Goal: Communication & Community: Share content

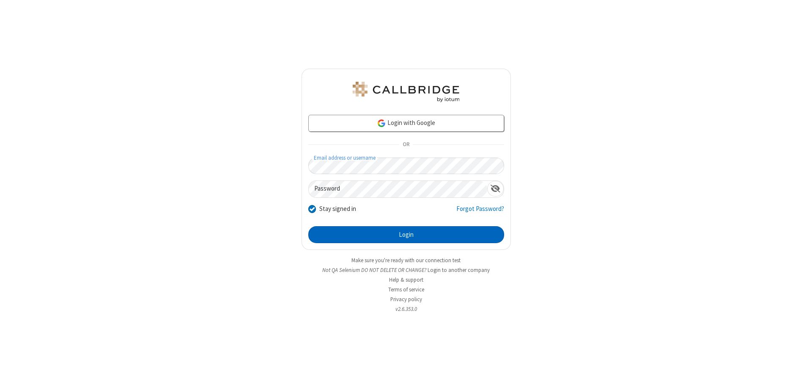
click at [406, 234] on button "Login" at bounding box center [406, 234] width 196 height 17
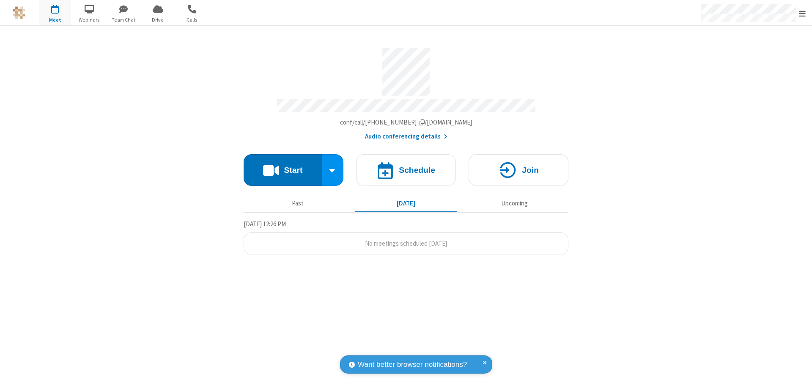
click at [283, 166] on button "Start" at bounding box center [283, 170] width 78 height 32
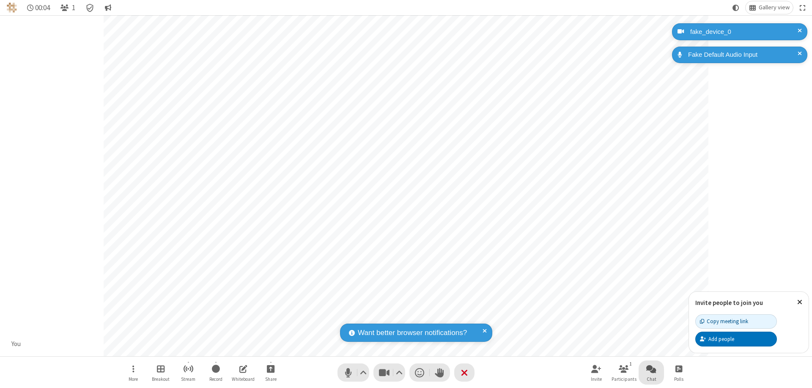
click at [652, 368] on span "Open chat" at bounding box center [652, 368] width 10 height 11
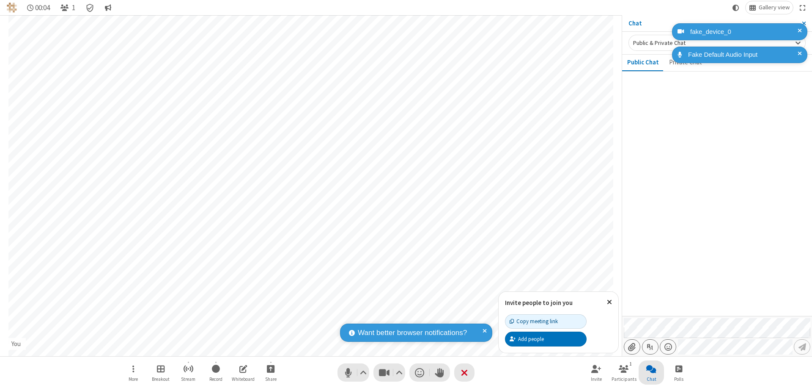
type input "C:\fakepath\doc_test.docx"
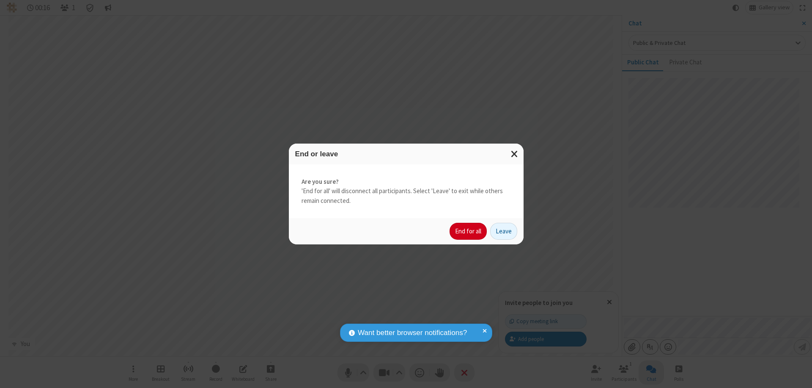
click at [469, 231] on button "End for all" at bounding box center [468, 231] width 37 height 17
